Goal: Information Seeking & Learning: Learn about a topic

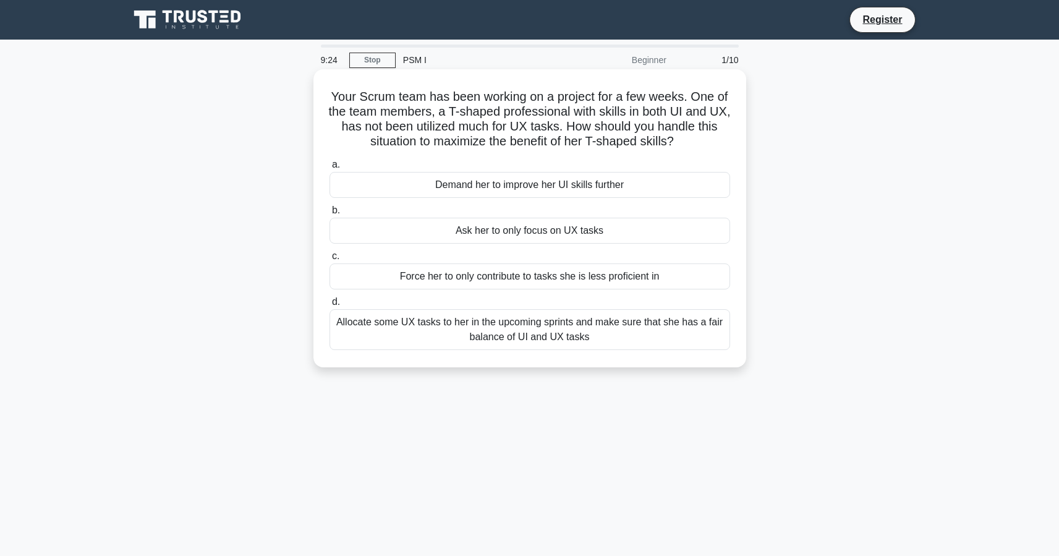
click at [510, 341] on div "Allocate some UX tasks to her in the upcoming sprints and make sure that she ha…" at bounding box center [529, 329] width 400 height 41
click at [329, 306] on input "d. Allocate some UX tasks to her in the upcoming sprints and make sure that she…" at bounding box center [329, 302] width 0 height 8
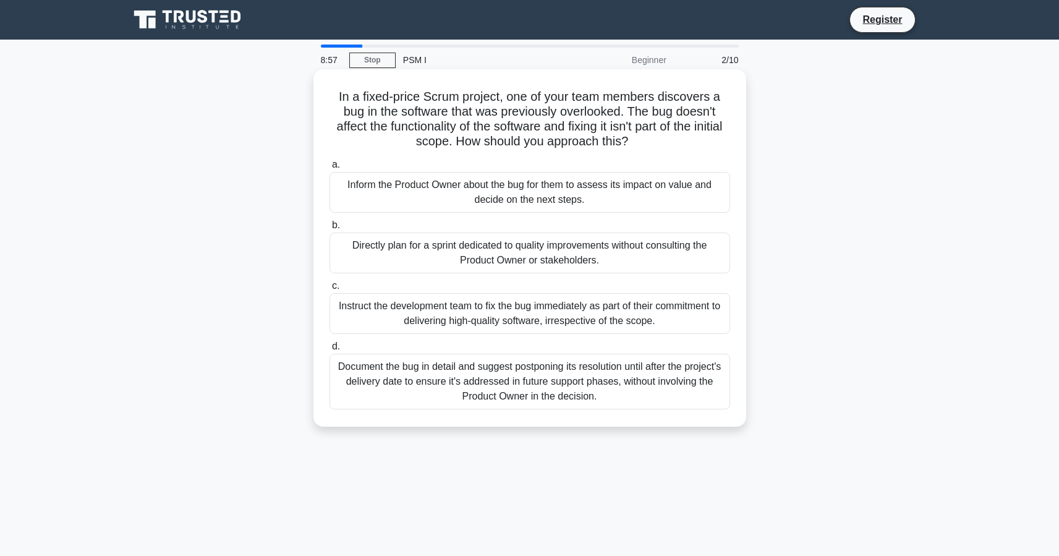
click at [523, 204] on div "Inform the Product Owner about the bug for them to assess its impact on value a…" at bounding box center [529, 192] width 400 height 41
click at [329, 169] on input "a. Inform the Product Owner about the bug for them to assess its impact on valu…" at bounding box center [329, 165] width 0 height 8
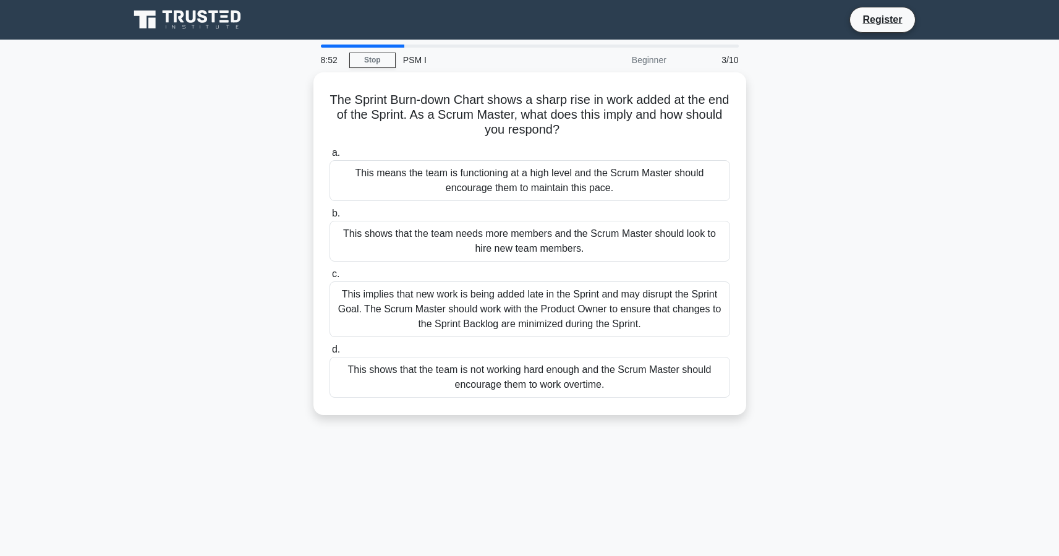
click at [650, 58] on div "Beginner" at bounding box center [620, 60] width 108 height 25
click at [384, 64] on link "Stop" at bounding box center [372, 60] width 46 height 15
